Goal: Transaction & Acquisition: Purchase product/service

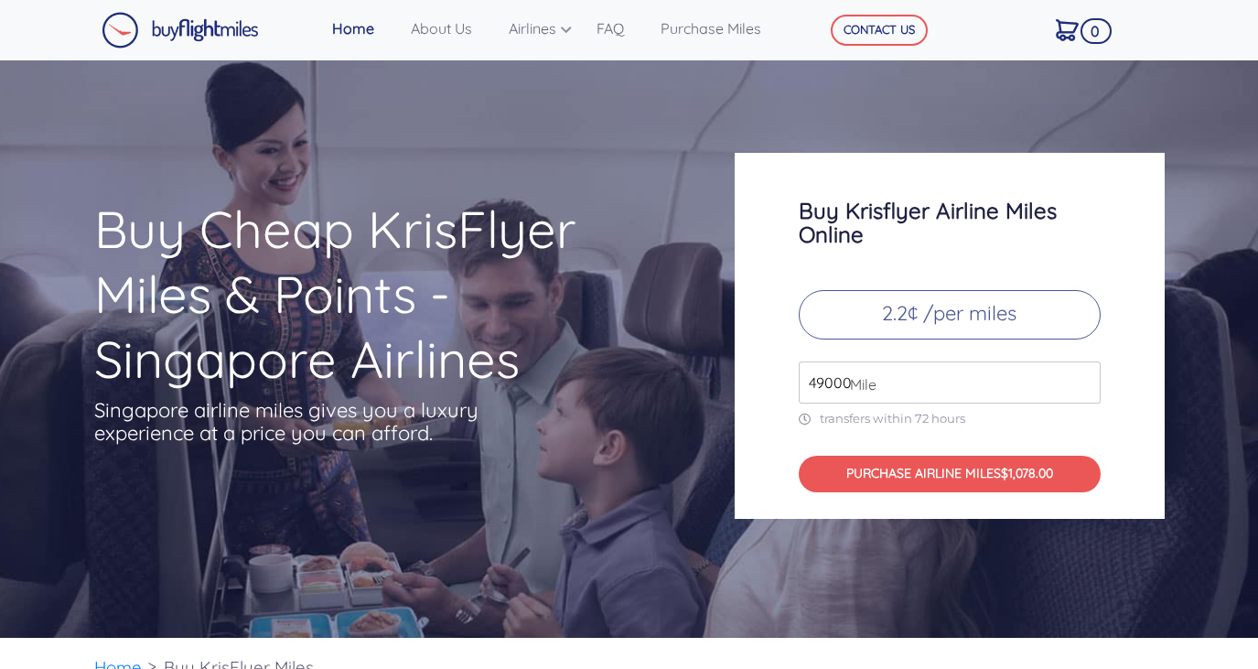
click at [914, 380] on input "49000" at bounding box center [949, 382] width 302 height 42
click at [1088, 380] on input "50000" at bounding box center [949, 382] width 302 height 42
click at [1088, 380] on input "51000" at bounding box center [949, 382] width 302 height 42
click at [1088, 380] on input "52000" at bounding box center [949, 382] width 302 height 42
click at [1088, 380] on input "53000" at bounding box center [949, 382] width 302 height 42
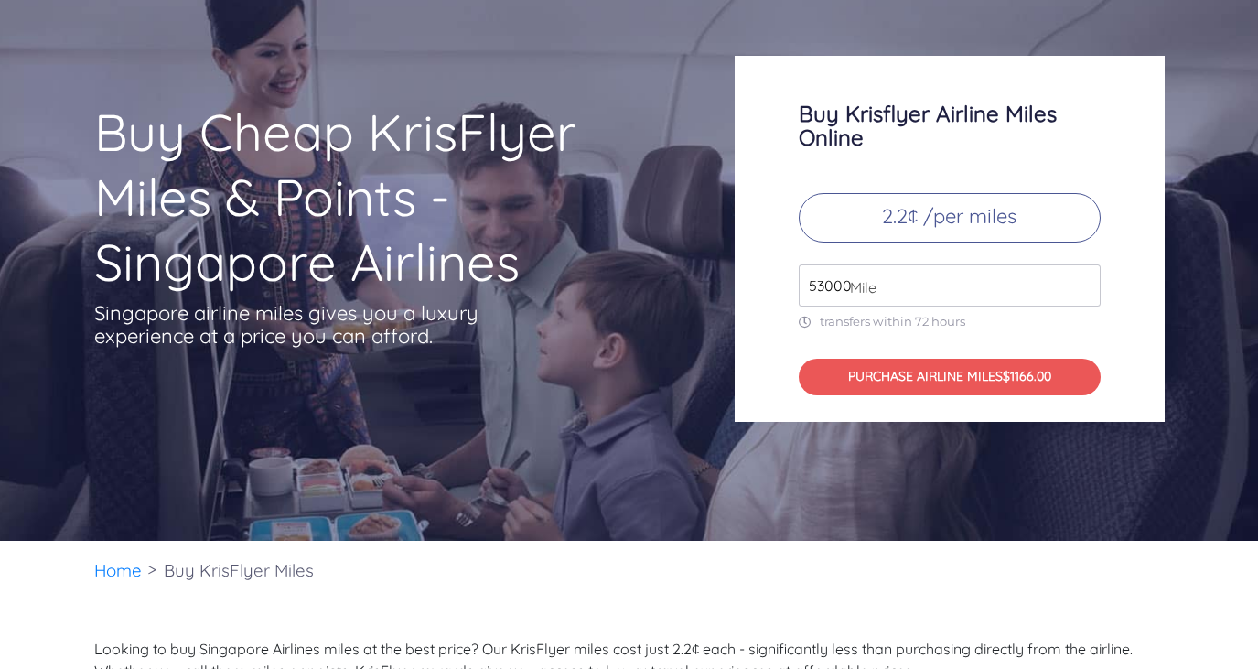
scroll to position [69, 0]
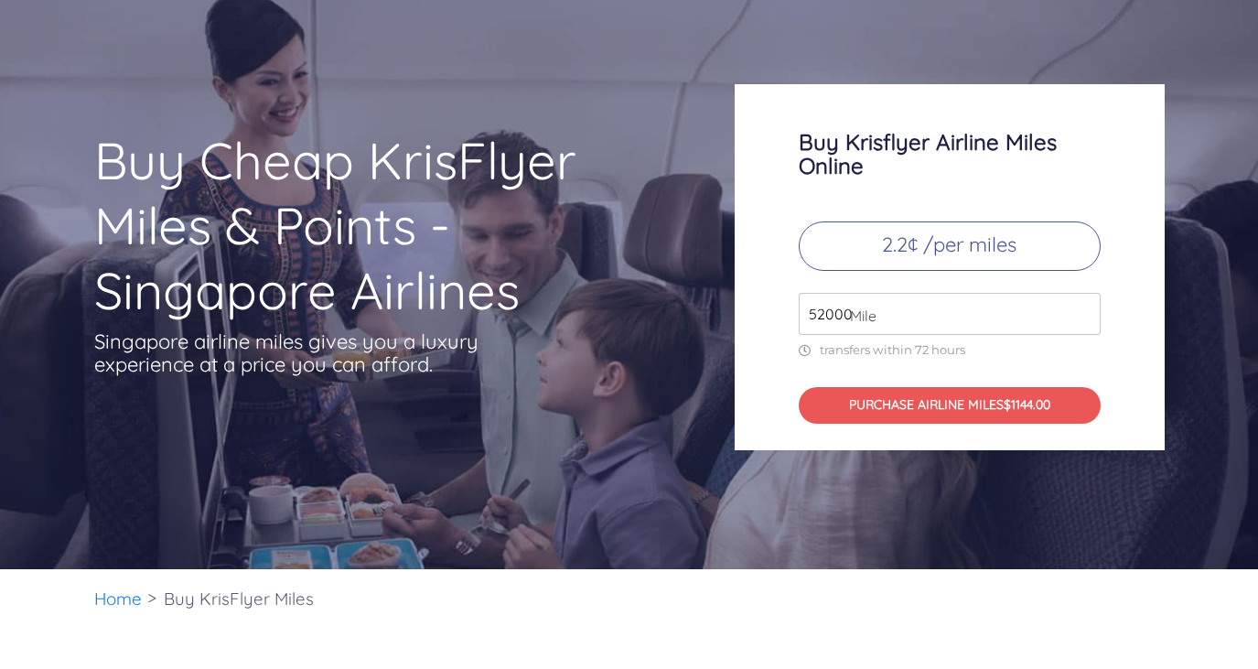
click at [1087, 319] on input "52000" at bounding box center [949, 314] width 302 height 42
click at [1087, 319] on input "51000" at bounding box center [949, 314] width 302 height 42
click at [1087, 319] on input "50000" at bounding box center [949, 314] width 302 height 42
click at [1087, 319] on input "49000" at bounding box center [949, 314] width 302 height 42
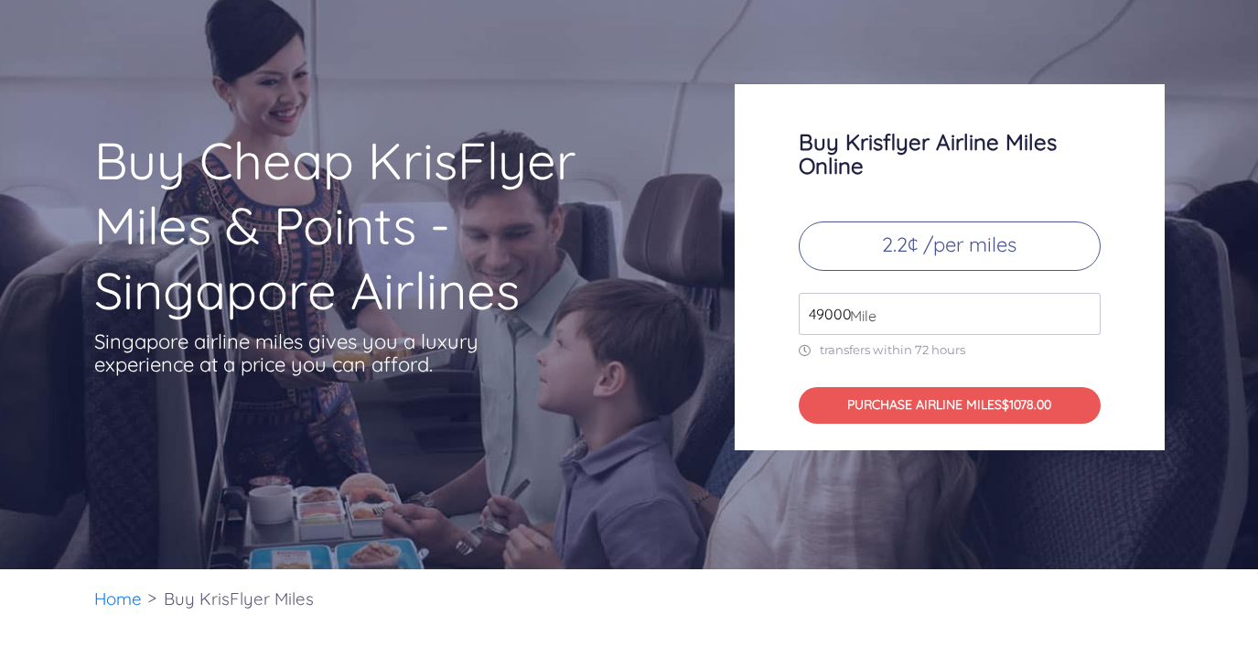
click at [1087, 319] on input "49000" at bounding box center [949, 314] width 302 height 42
click at [1085, 305] on input "50000" at bounding box center [949, 314] width 302 height 42
click at [1085, 305] on input "51000" at bounding box center [949, 314] width 302 height 42
click at [1085, 305] on input "52000" at bounding box center [949, 314] width 302 height 42
click at [1085, 305] on input "53000" at bounding box center [949, 314] width 302 height 42
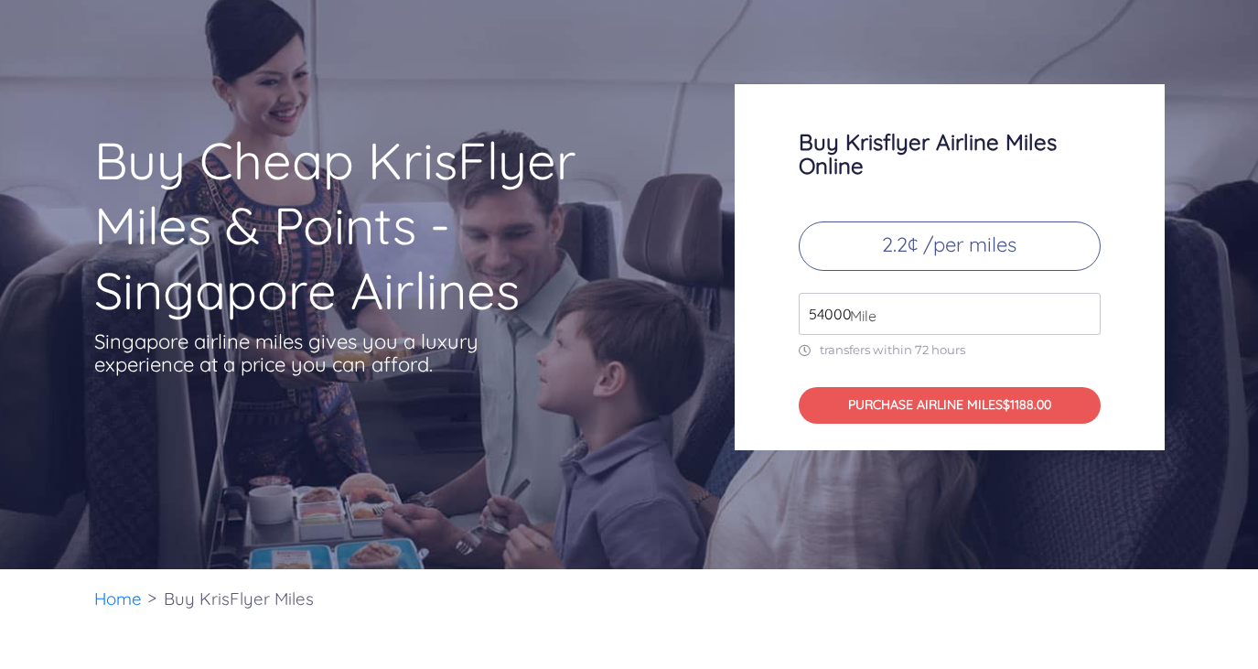
click at [1085, 305] on input "54000" at bounding box center [949, 314] width 302 height 42
click at [1085, 305] on input "55000" at bounding box center [949, 314] width 302 height 42
click at [1085, 305] on input "56000" at bounding box center [949, 314] width 302 height 42
click at [1085, 305] on input "57000" at bounding box center [949, 314] width 302 height 42
click at [1085, 305] on input "58000" at bounding box center [949, 314] width 302 height 42
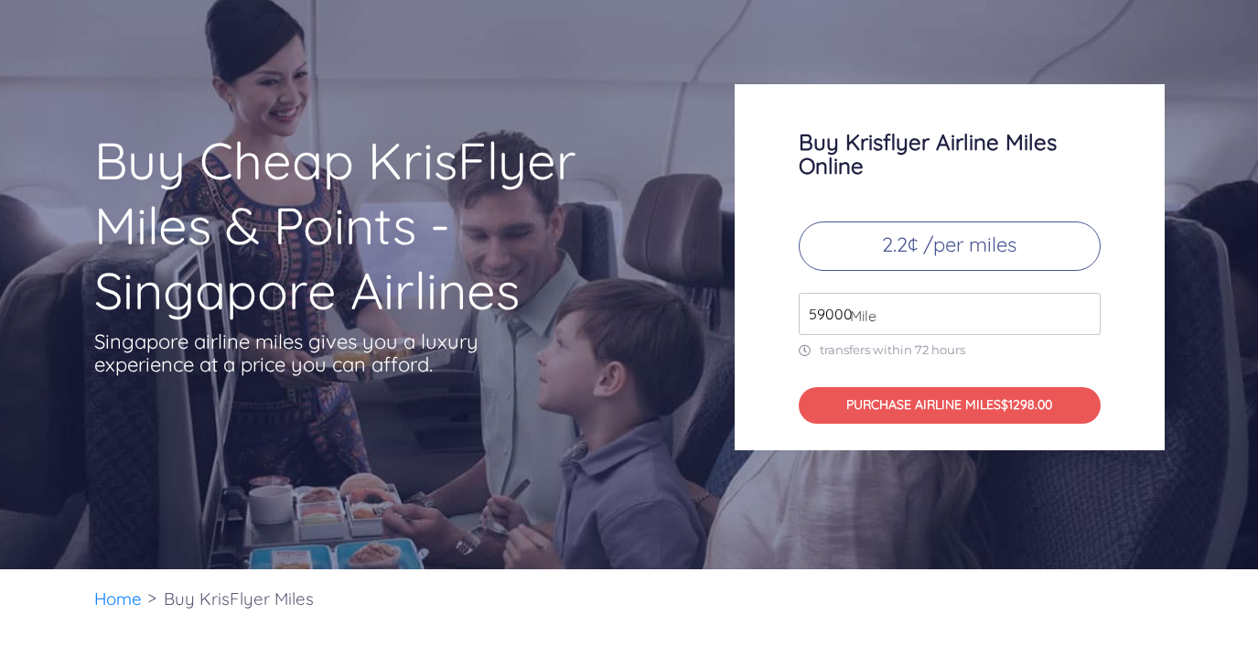
click at [1085, 305] on input "59000" at bounding box center [949, 314] width 302 height 42
type input "60000"
click at [1085, 305] on input "60000" at bounding box center [949, 314] width 302 height 42
drag, startPoint x: 939, startPoint y: 409, endPoint x: 863, endPoint y: 522, distance: 137.0
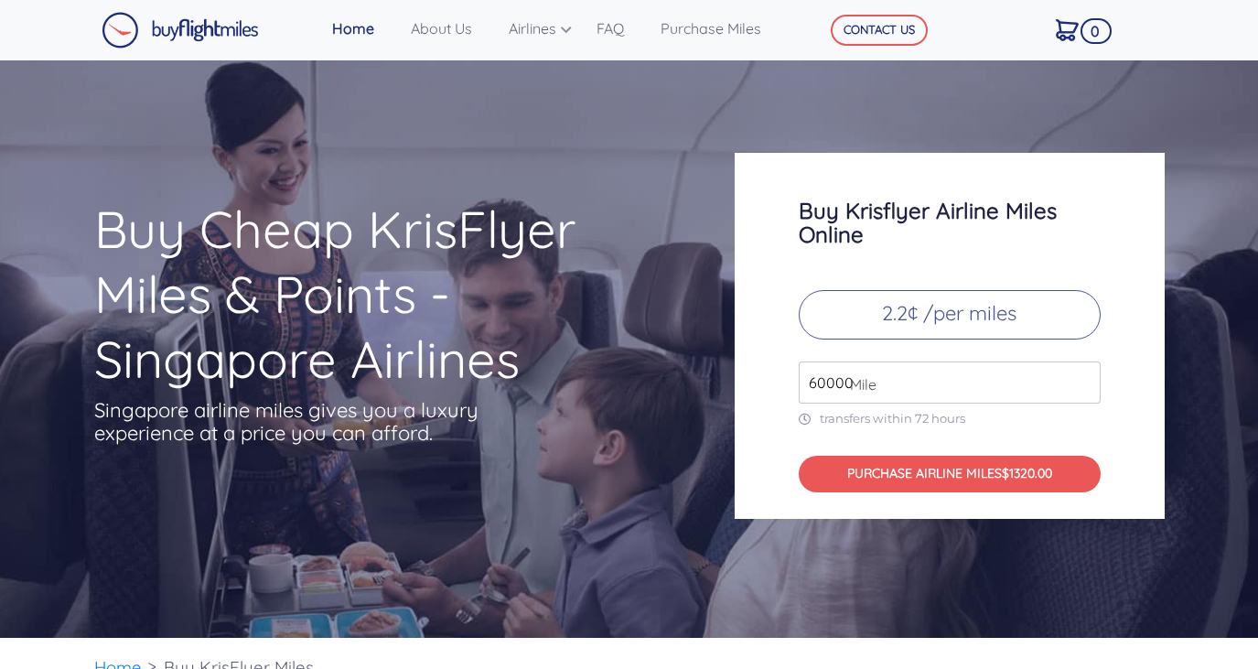
scroll to position [0, 0]
